Goal: Contribute content: Contribute content

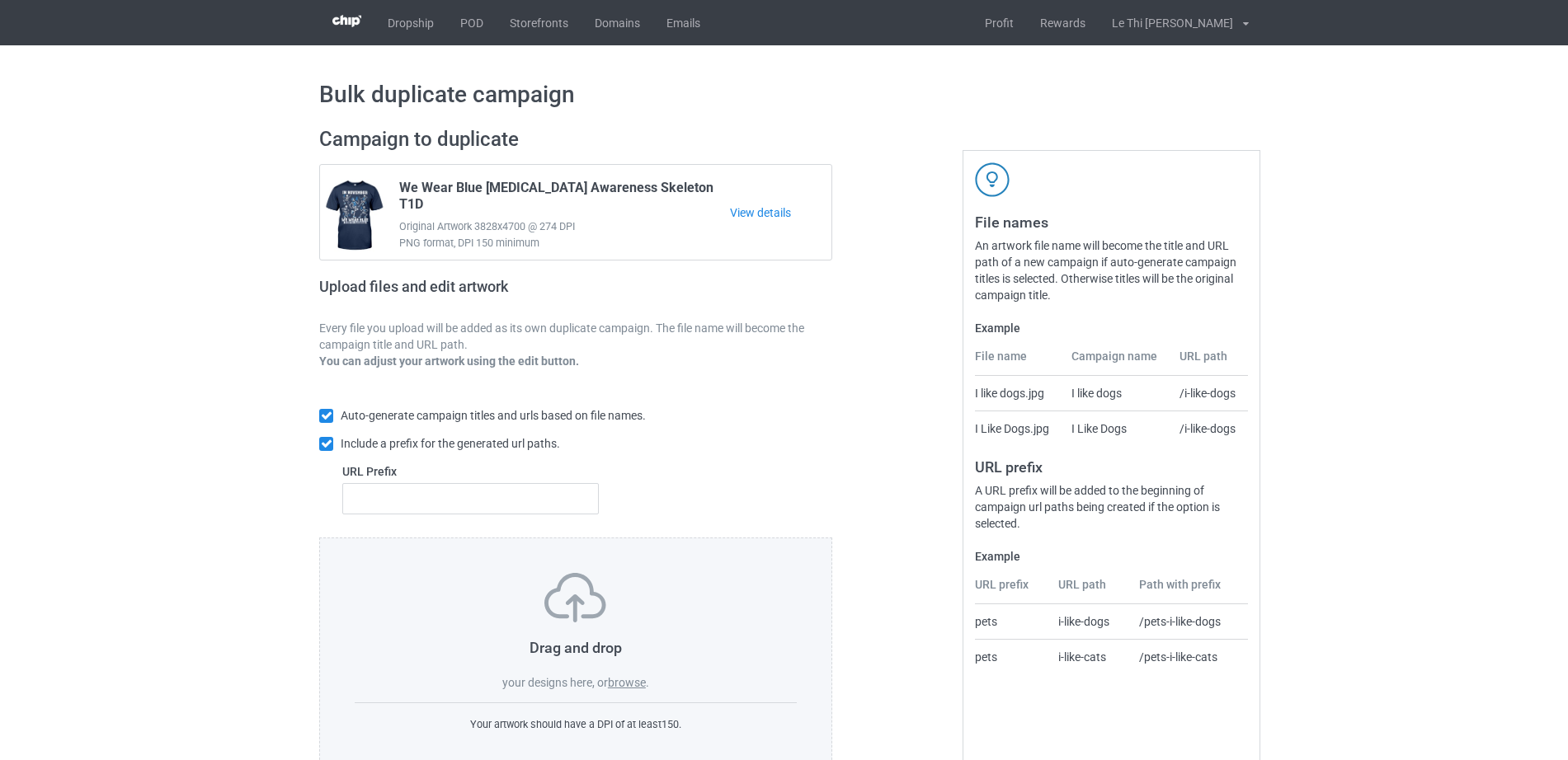
scroll to position [43, 0]
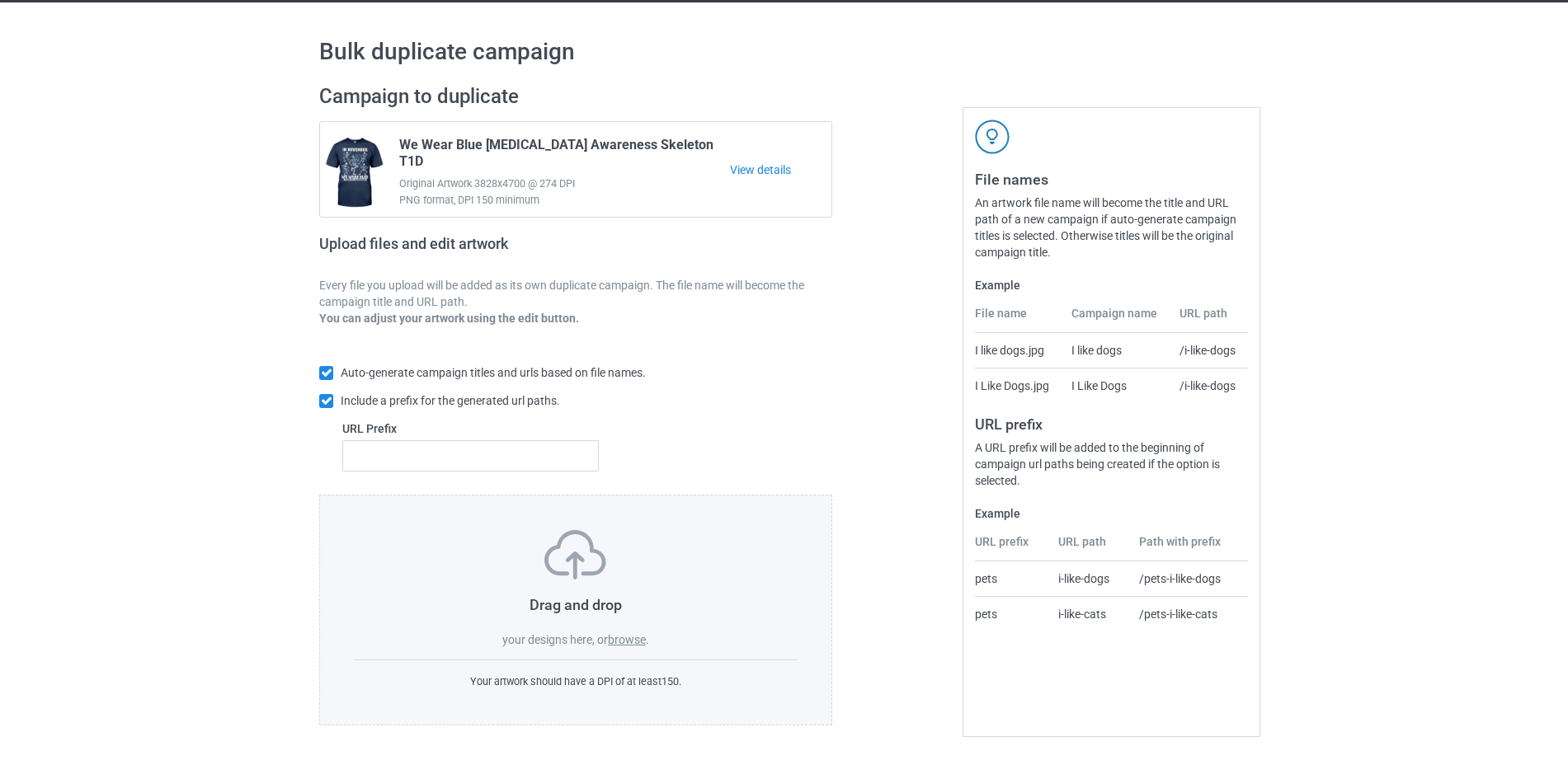
click at [628, 627] on div "Drag and drop your designs here, or browse ." at bounding box center [576, 589] width 442 height 118
click at [623, 642] on label "browse" at bounding box center [626, 639] width 38 height 13
click at [0, 0] on input "browse" at bounding box center [0, 0] width 0 height 0
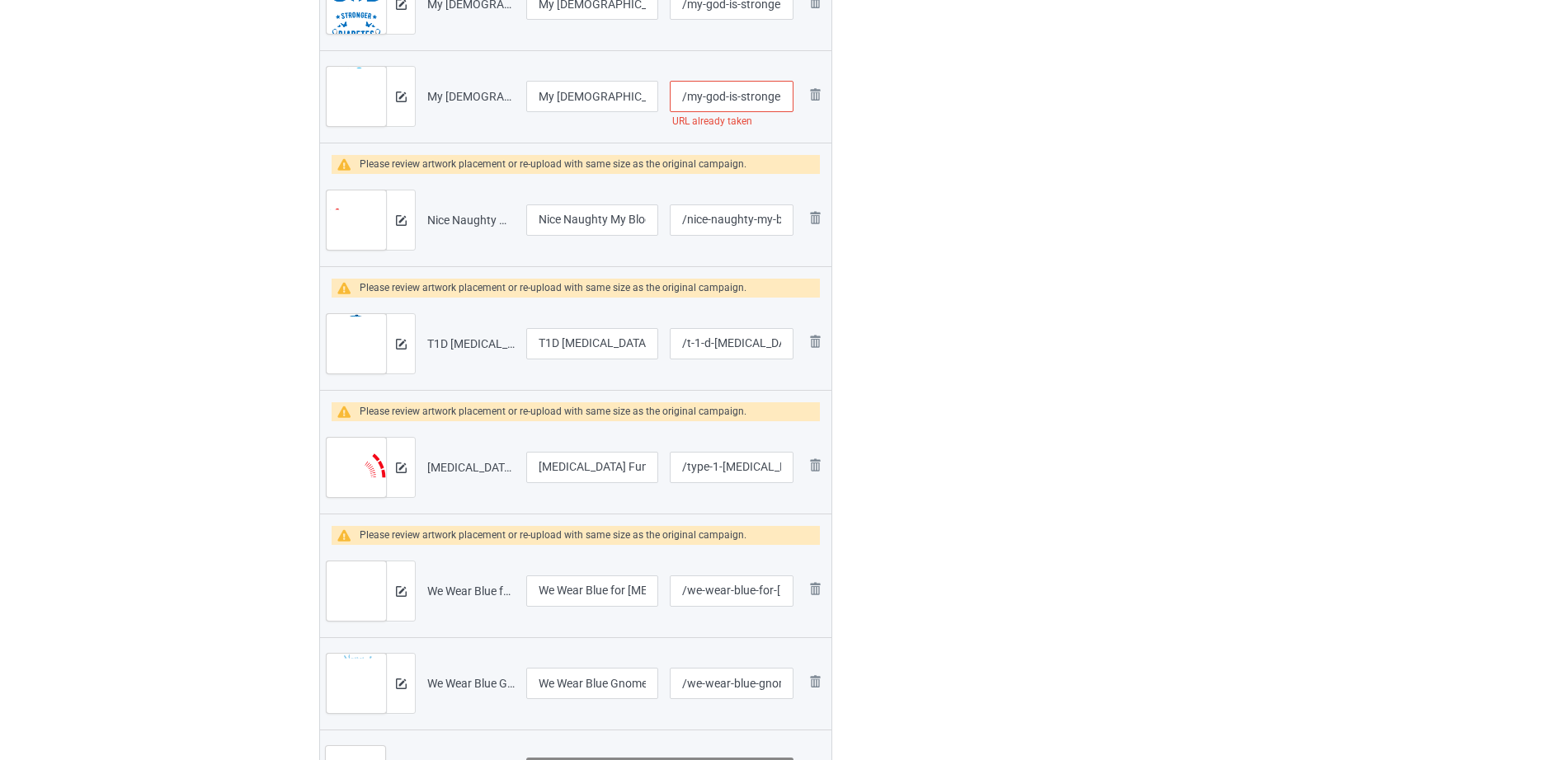
scroll to position [685, 0]
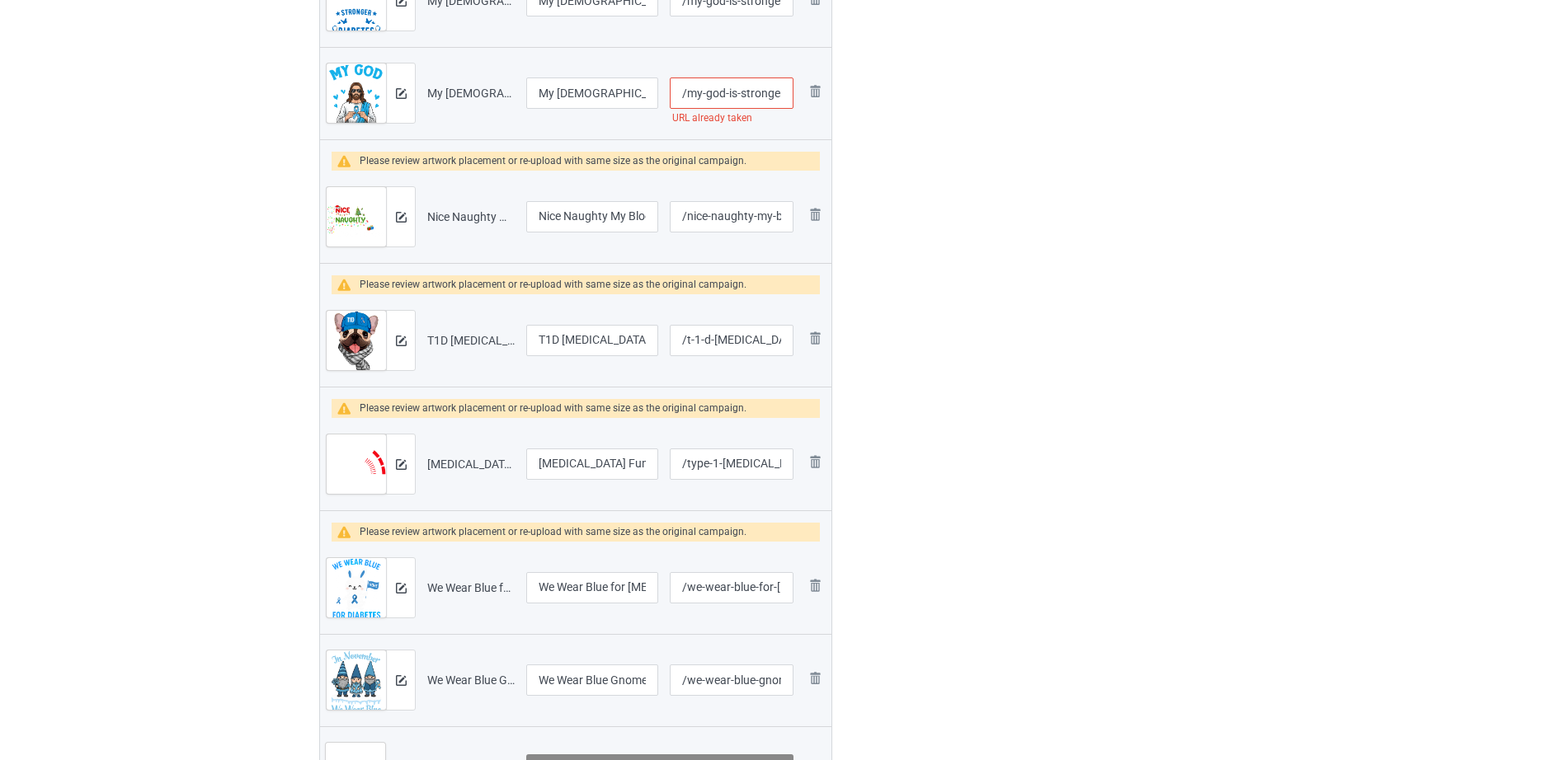
click at [758, 86] on input "/my-god-is-stronger-than-[MEDICAL_DATA]" at bounding box center [732, 92] width 124 height 31
drag, startPoint x: 758, startPoint y: 86, endPoint x: 780, endPoint y: 89, distance: 22.2
click at [780, 89] on input "/my-god-is-stronger-than-[MEDICAL_DATA]" at bounding box center [732, 92] width 124 height 31
click at [780, 90] on input "/my-god-is-stronger-than-[MEDICAL_DATA]" at bounding box center [732, 92] width 124 height 31
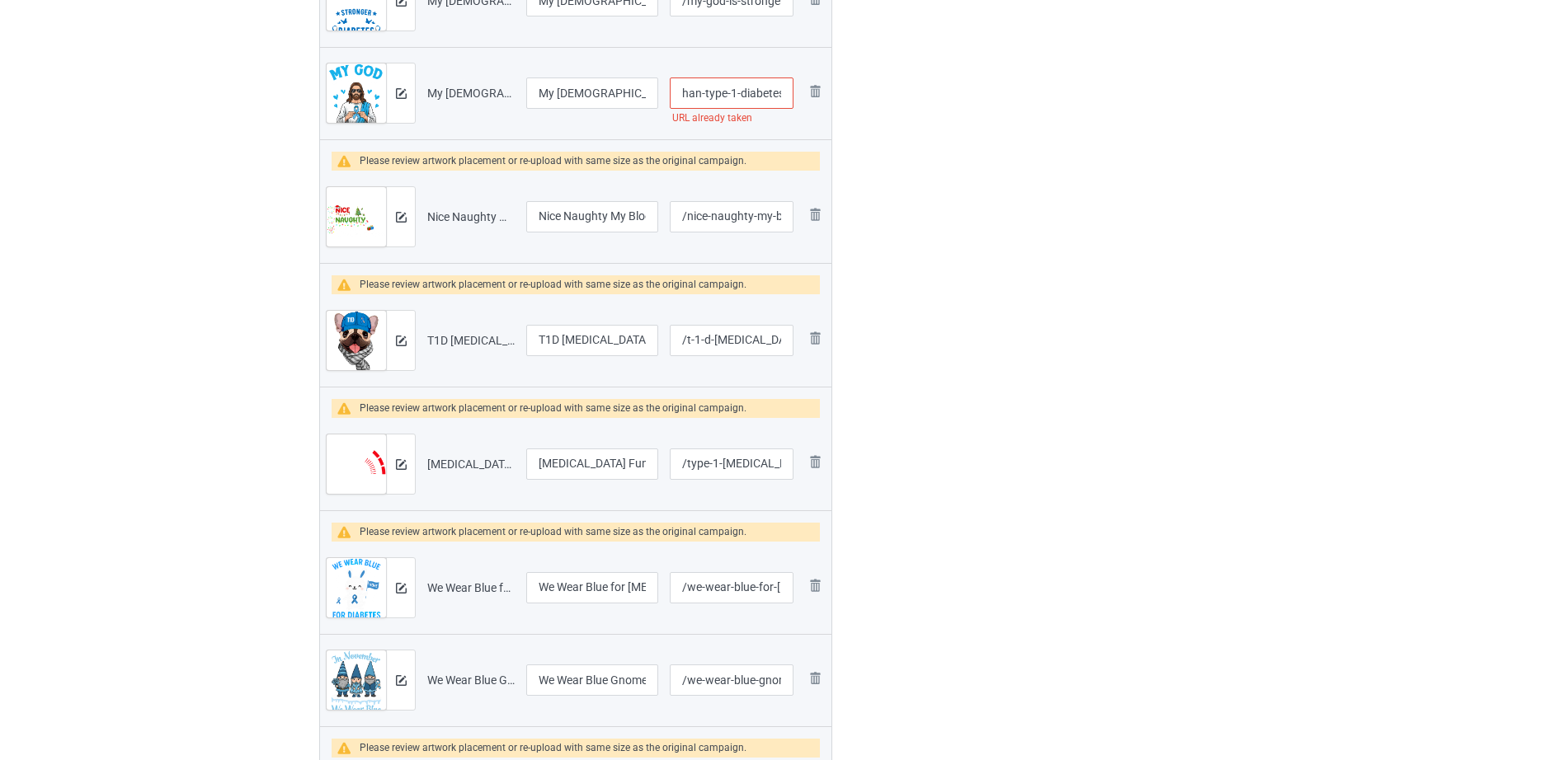
scroll to position [0, 115]
type input "/my-god-is-stronger-than-type-1-diabetes1"
click at [980, 163] on div "Edit artwork You can adjust your artwork position, and upload files for double-…" at bounding box center [1111, 318] width 298 height 1776
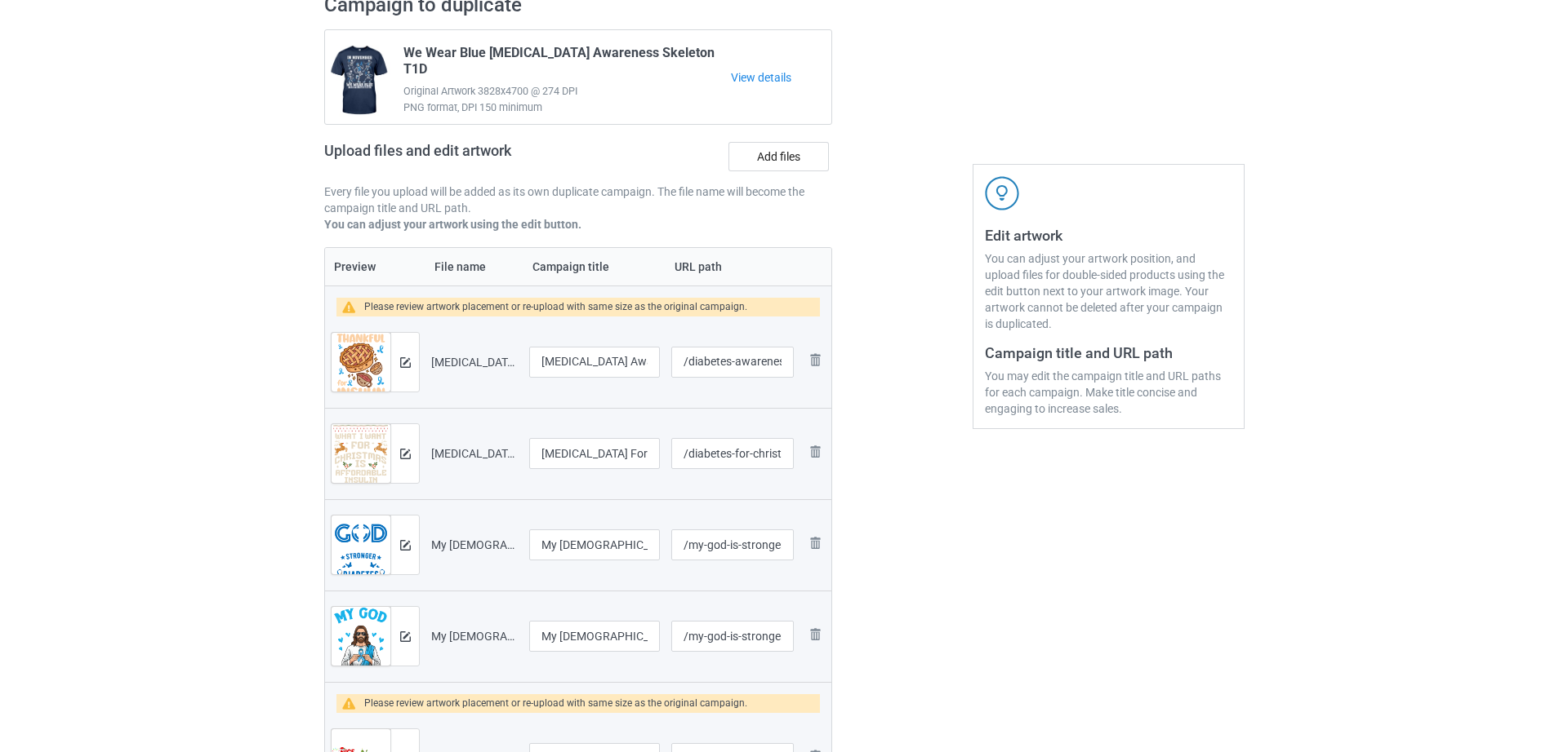
scroll to position [0, 0]
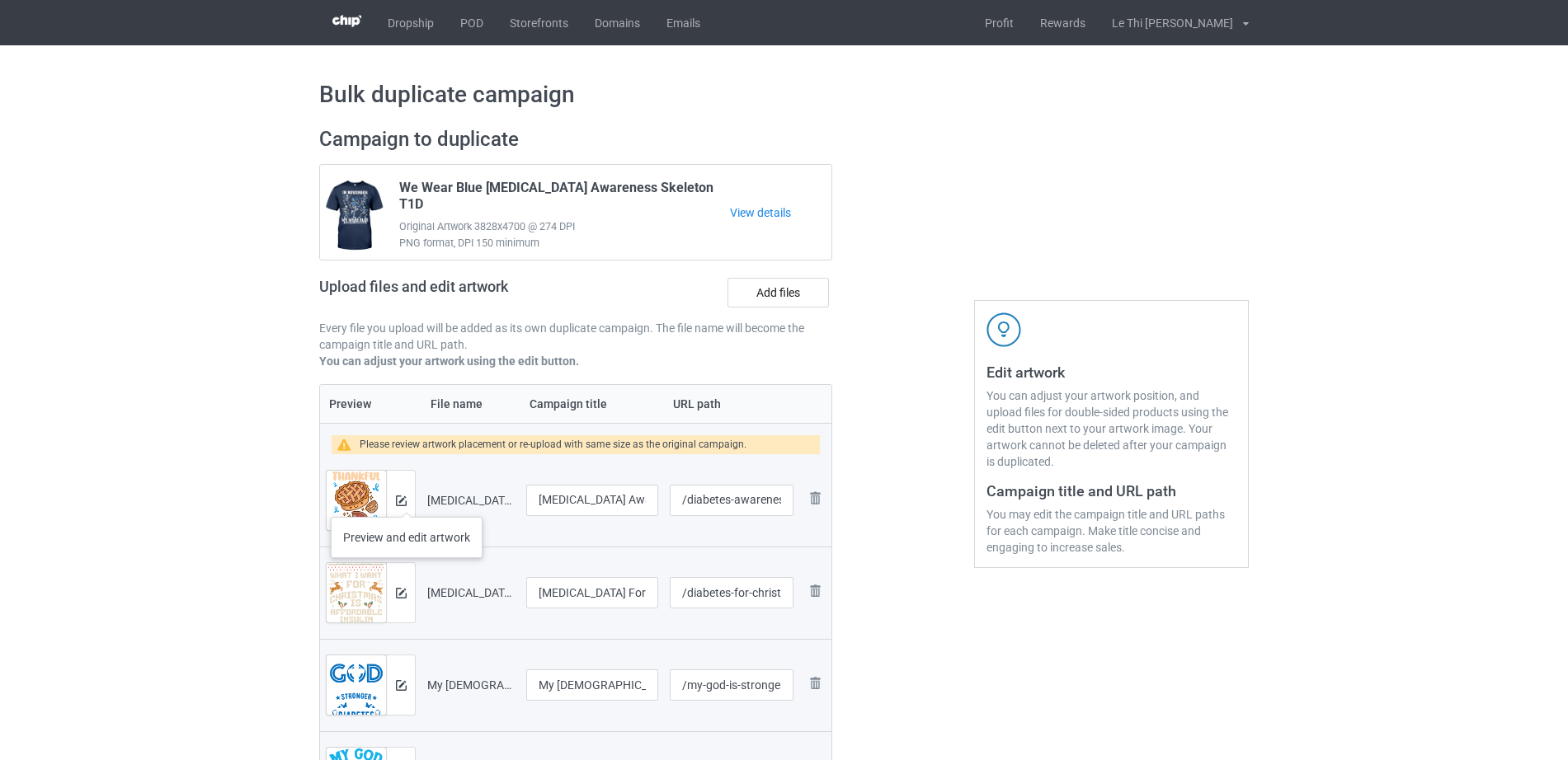
click at [407, 501] on div at bounding box center [400, 500] width 29 height 59
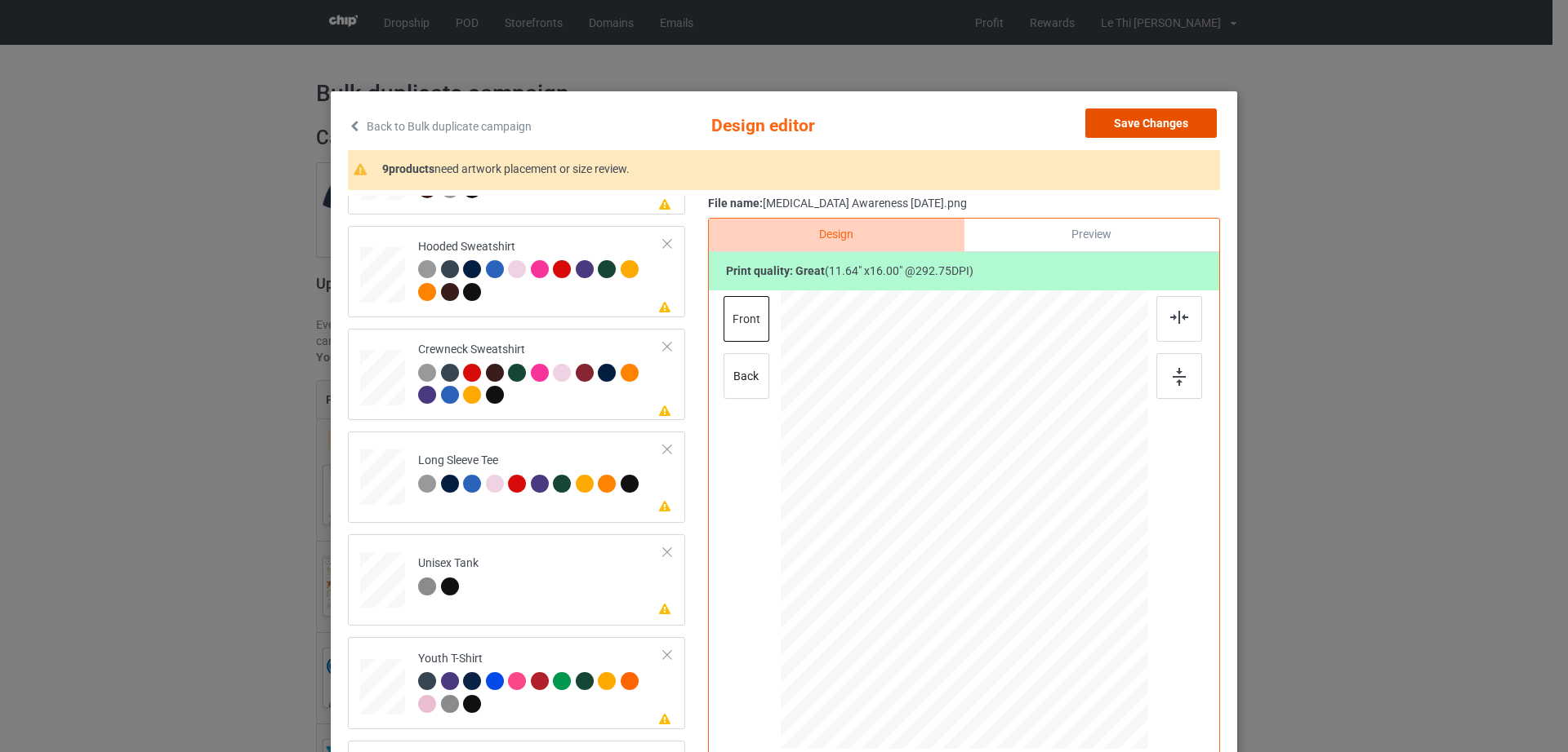
click at [1179, 121] on button "Save Changes" at bounding box center [1151, 123] width 132 height 29
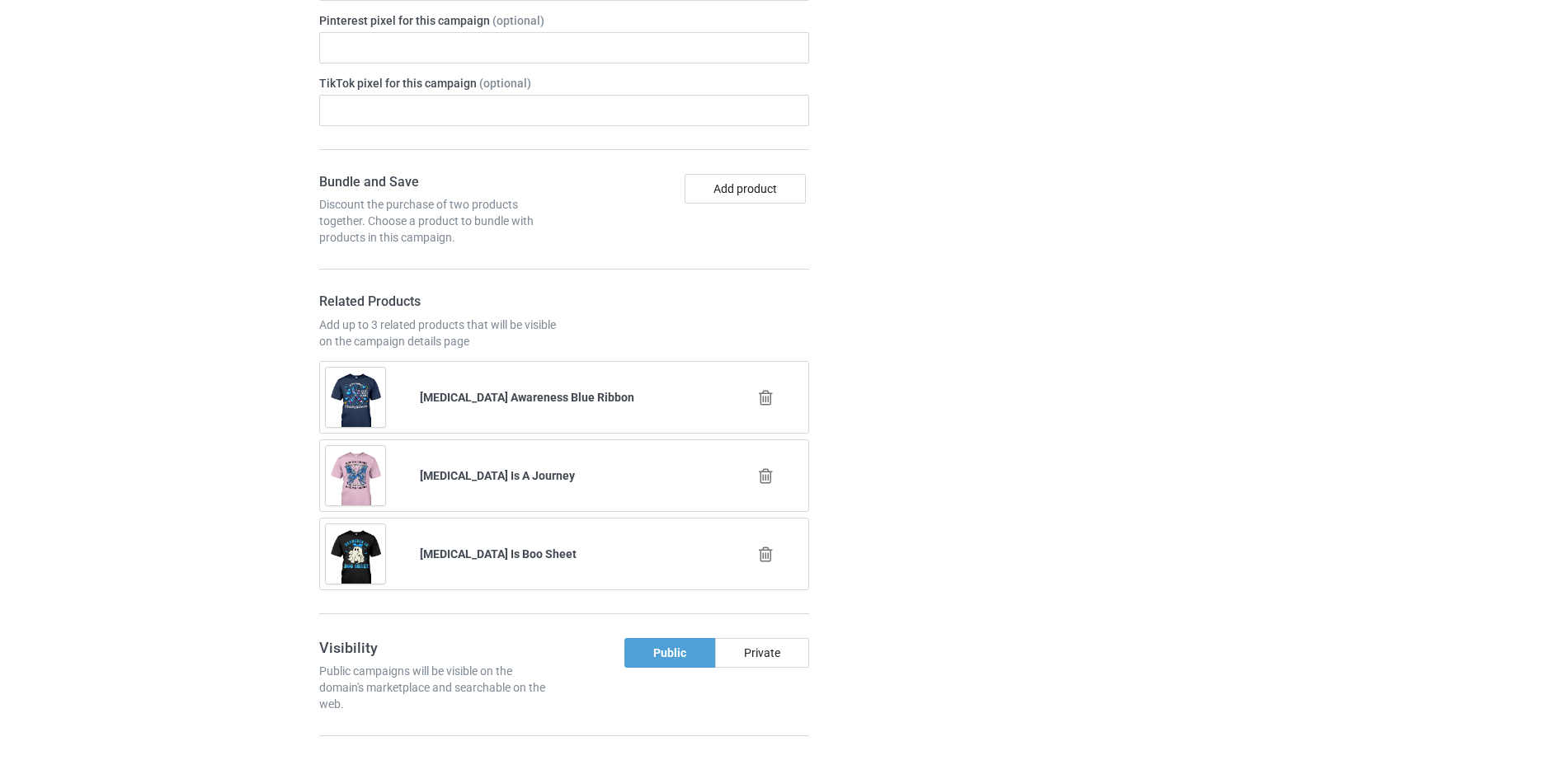
scroll to position [2909, 0]
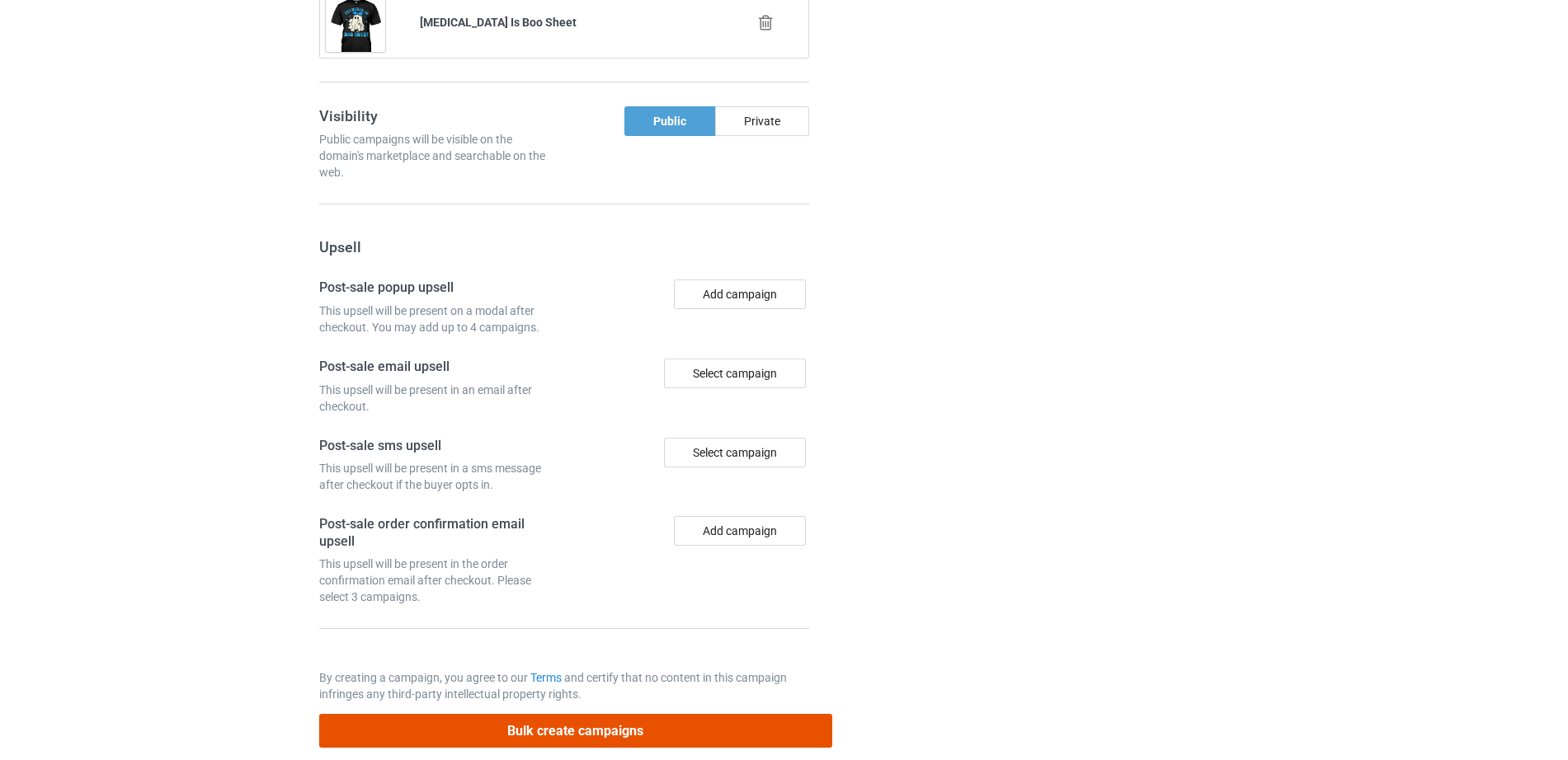
click at [495, 714] on button "Bulk create campaigns" at bounding box center [576, 731] width 513 height 34
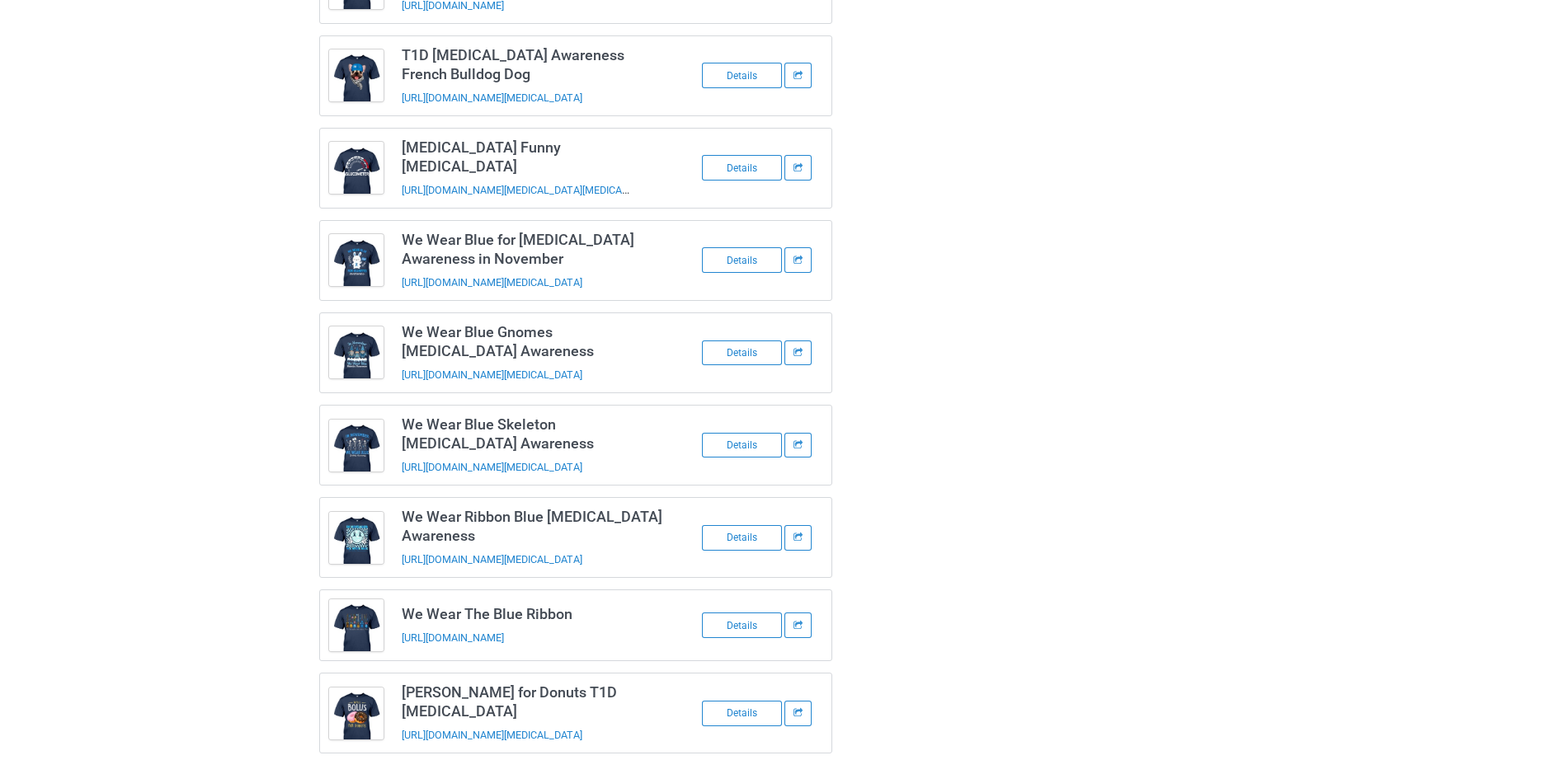
scroll to position [0, 0]
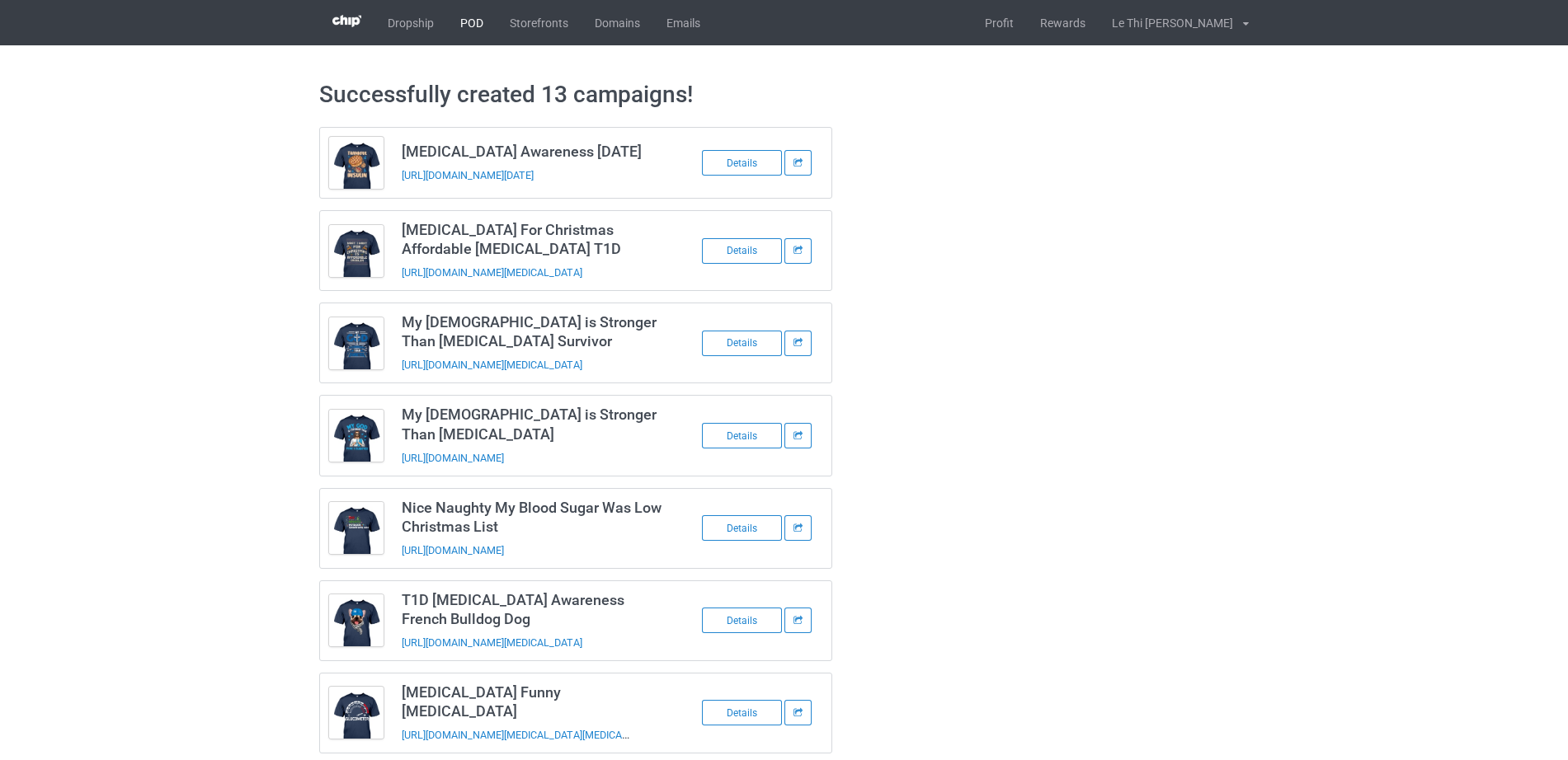
click at [475, 22] on link "POD" at bounding box center [472, 22] width 50 height 45
